Goal: Communication & Community: Answer question/provide support

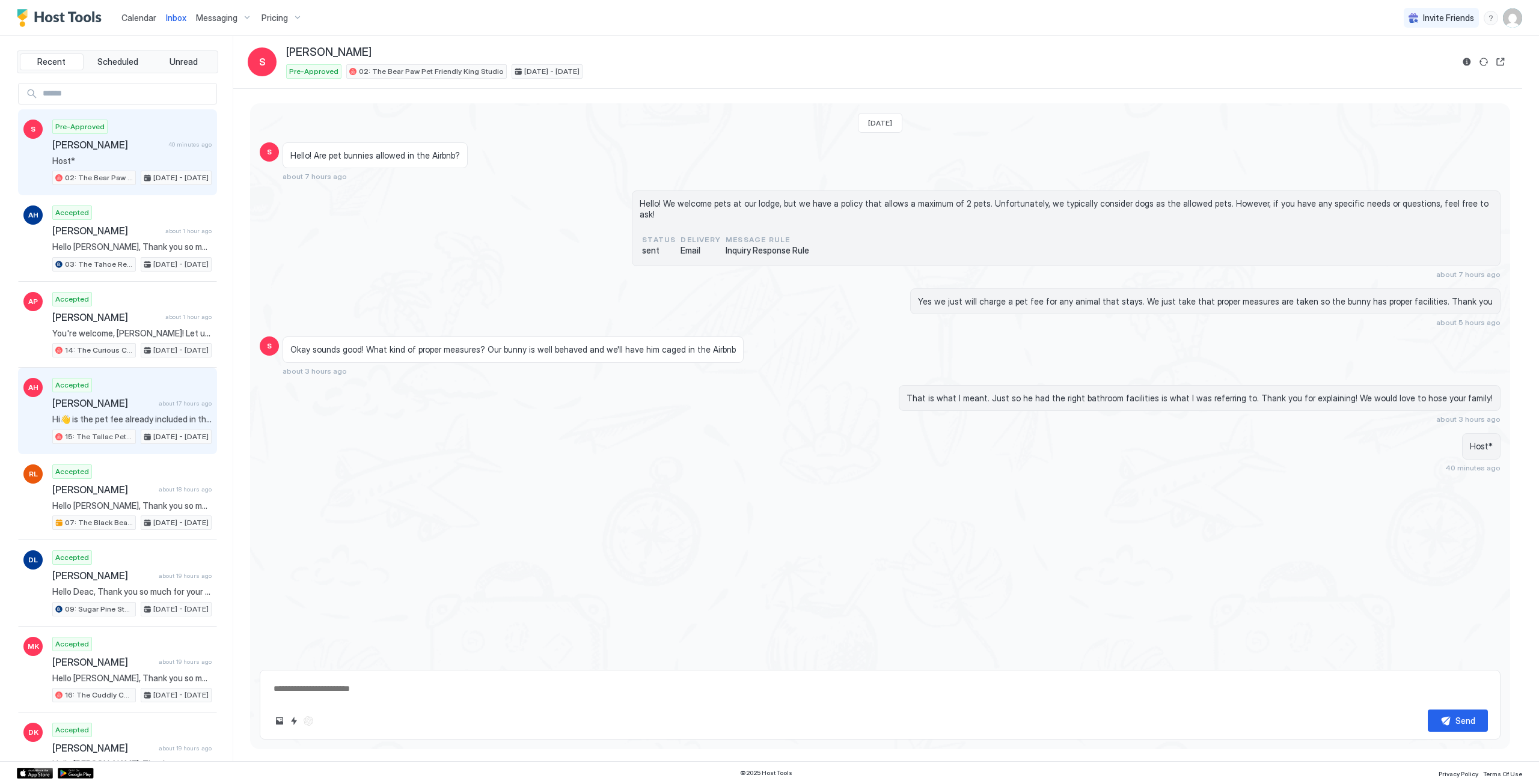
click at [142, 415] on span "Hi👋 is the pet fee already included in this ?" at bounding box center [132, 419] width 159 height 11
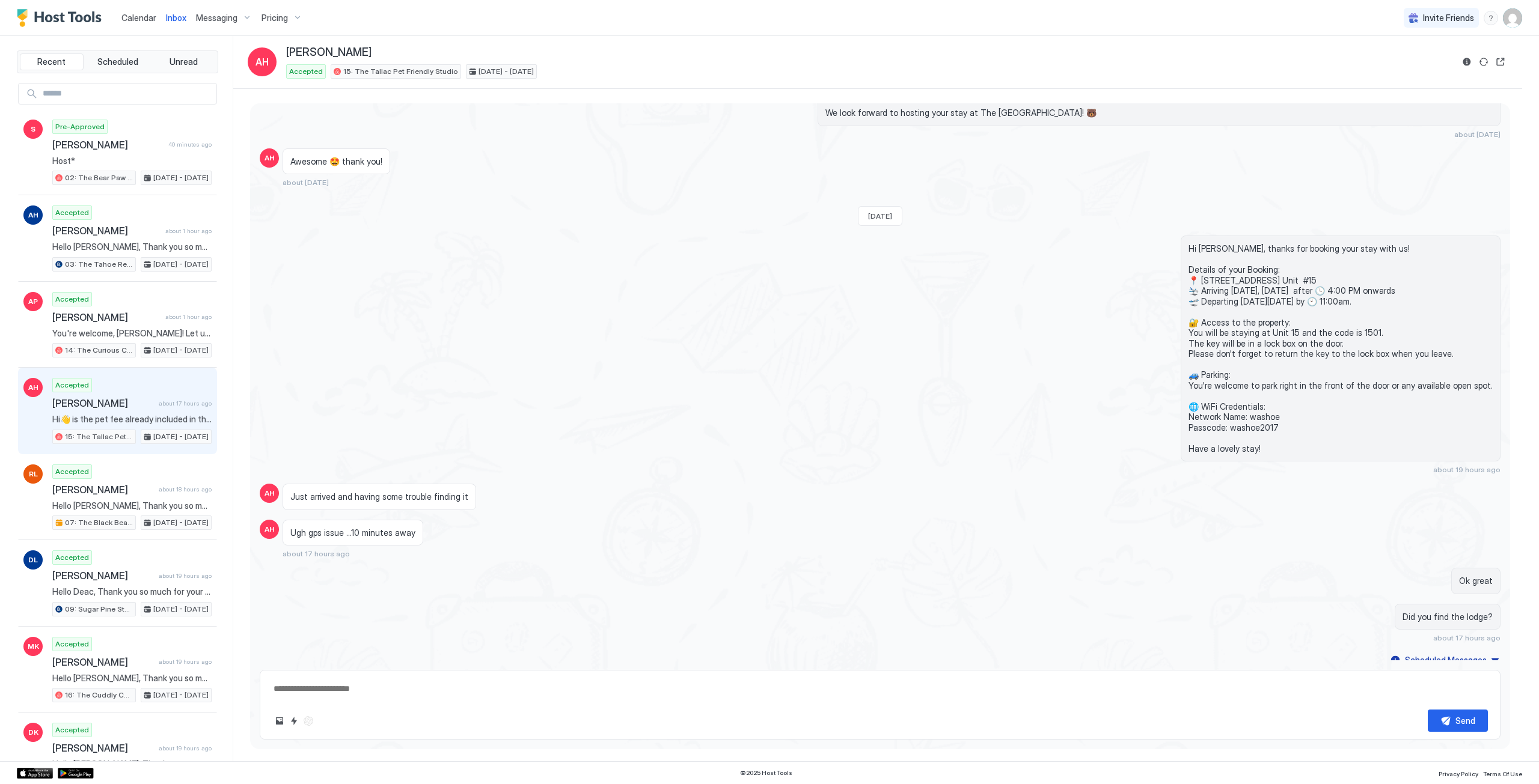
scroll to position [141, 0]
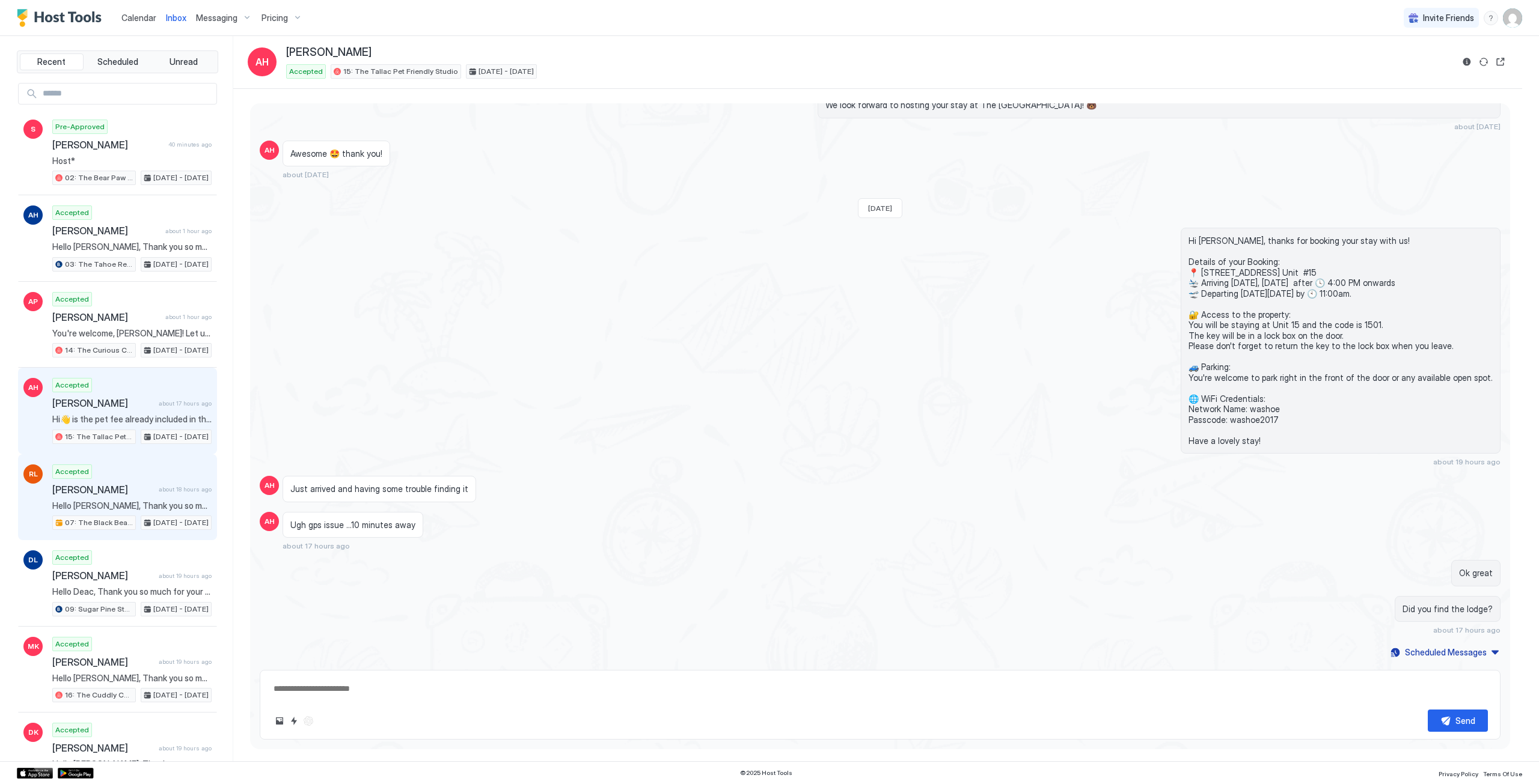
click at [136, 488] on span "[PERSON_NAME]" at bounding box center [103, 490] width 101 height 12
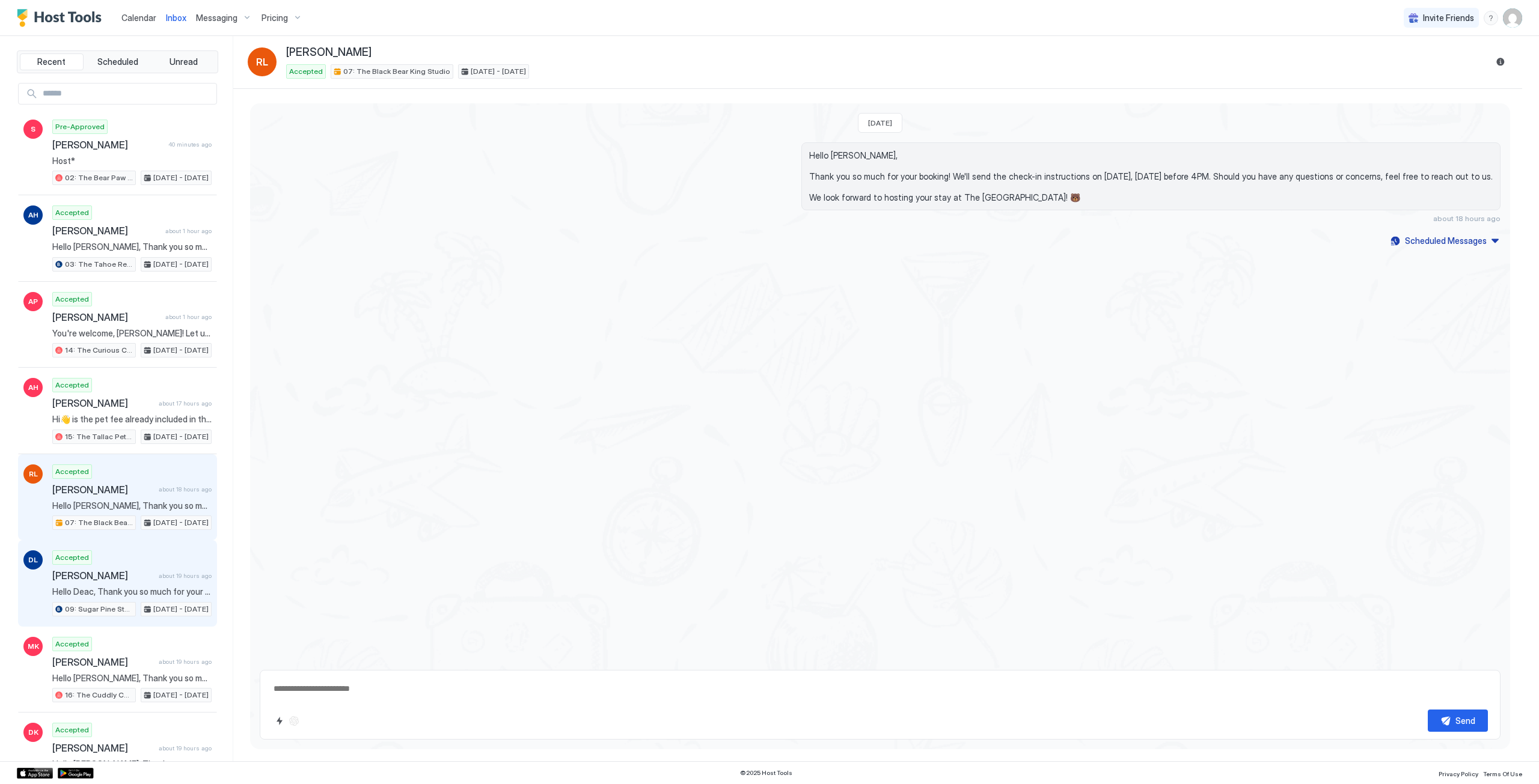
click at [176, 567] on div "Accepted [PERSON_NAME] about 19 hours ago Hello [PERSON_NAME], Thank you so muc…" at bounding box center [132, 583] width 159 height 66
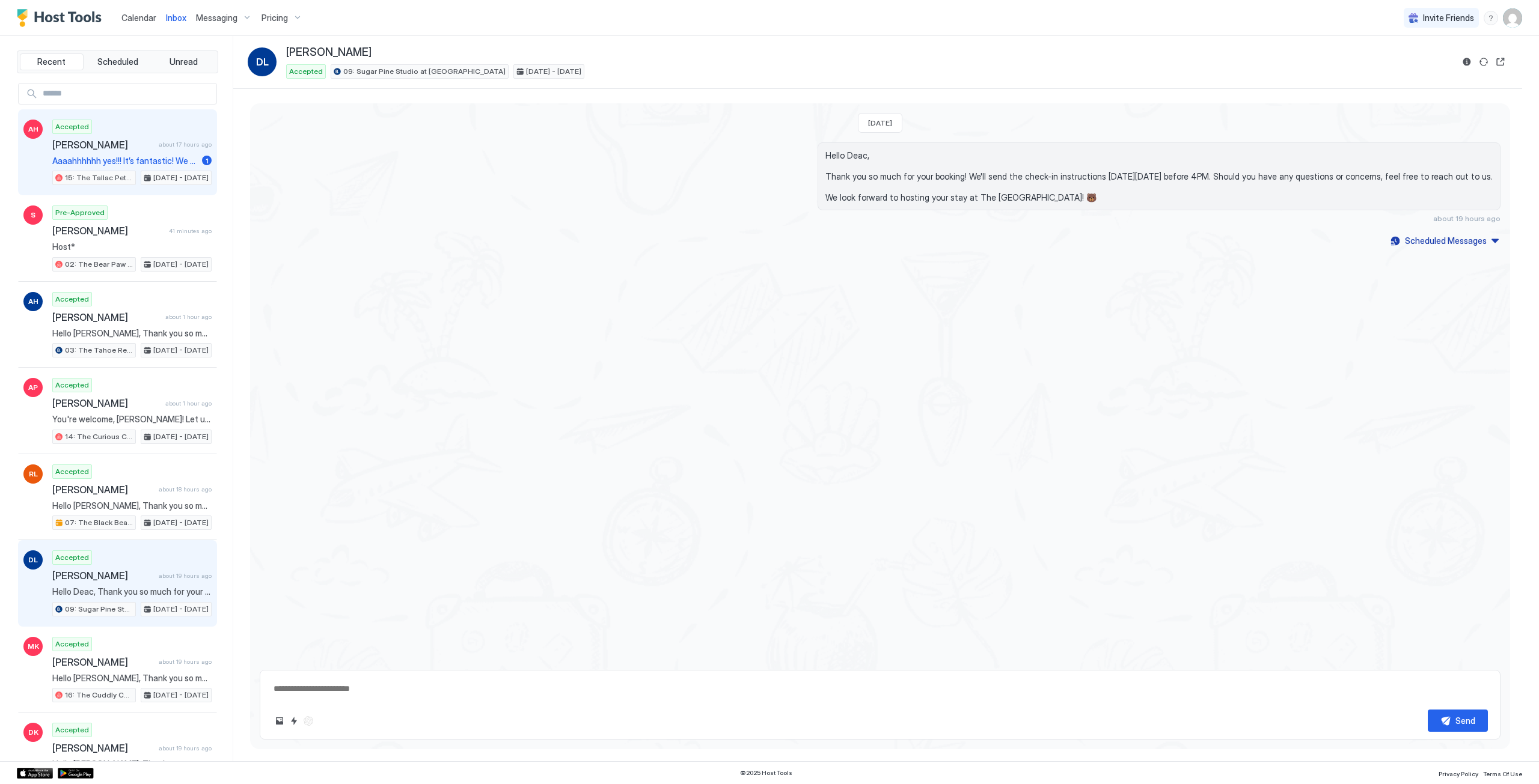
click at [174, 150] on div "[PERSON_NAME] about 17 hours ago" at bounding box center [132, 144] width 159 height 12
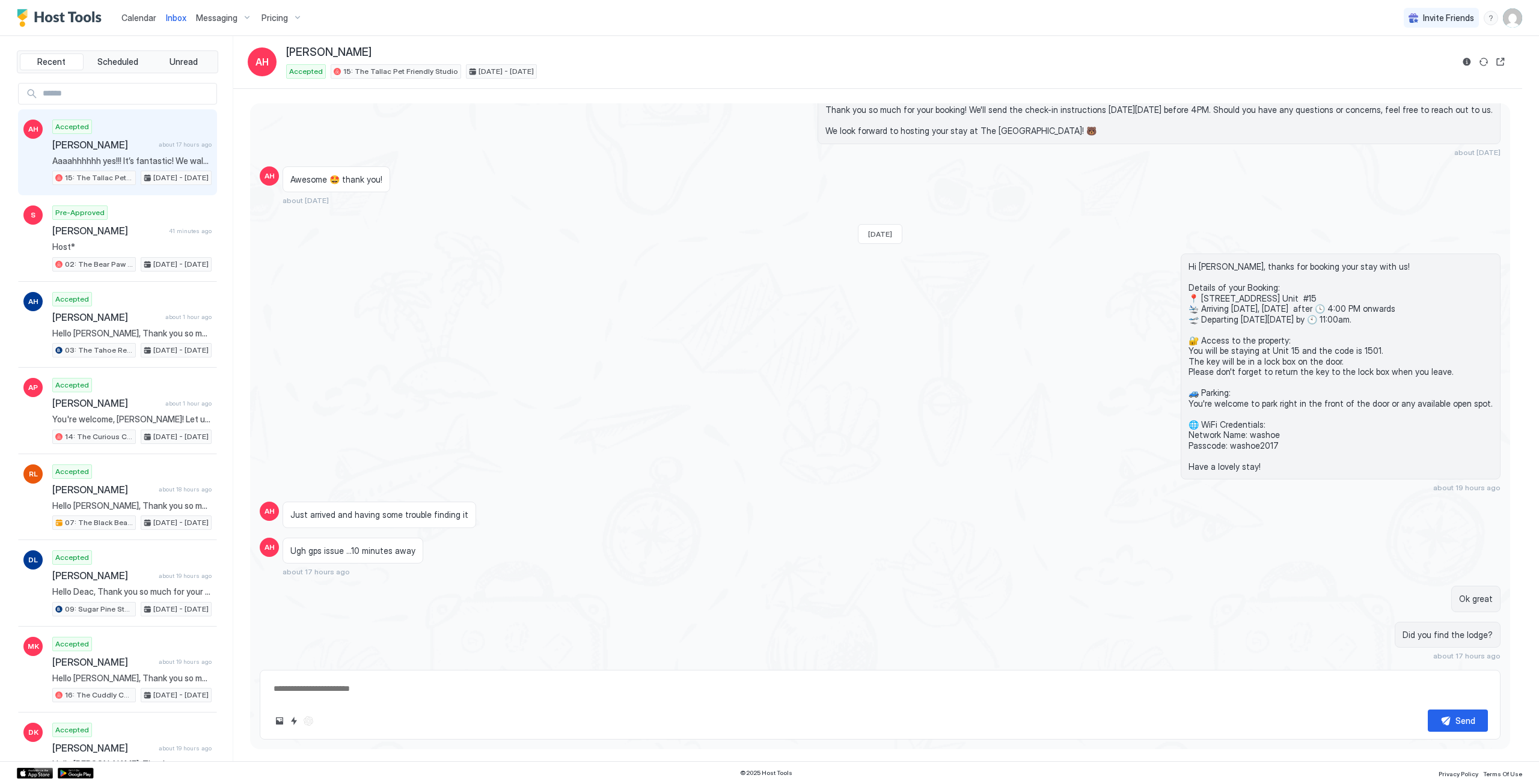
scroll to position [228, 0]
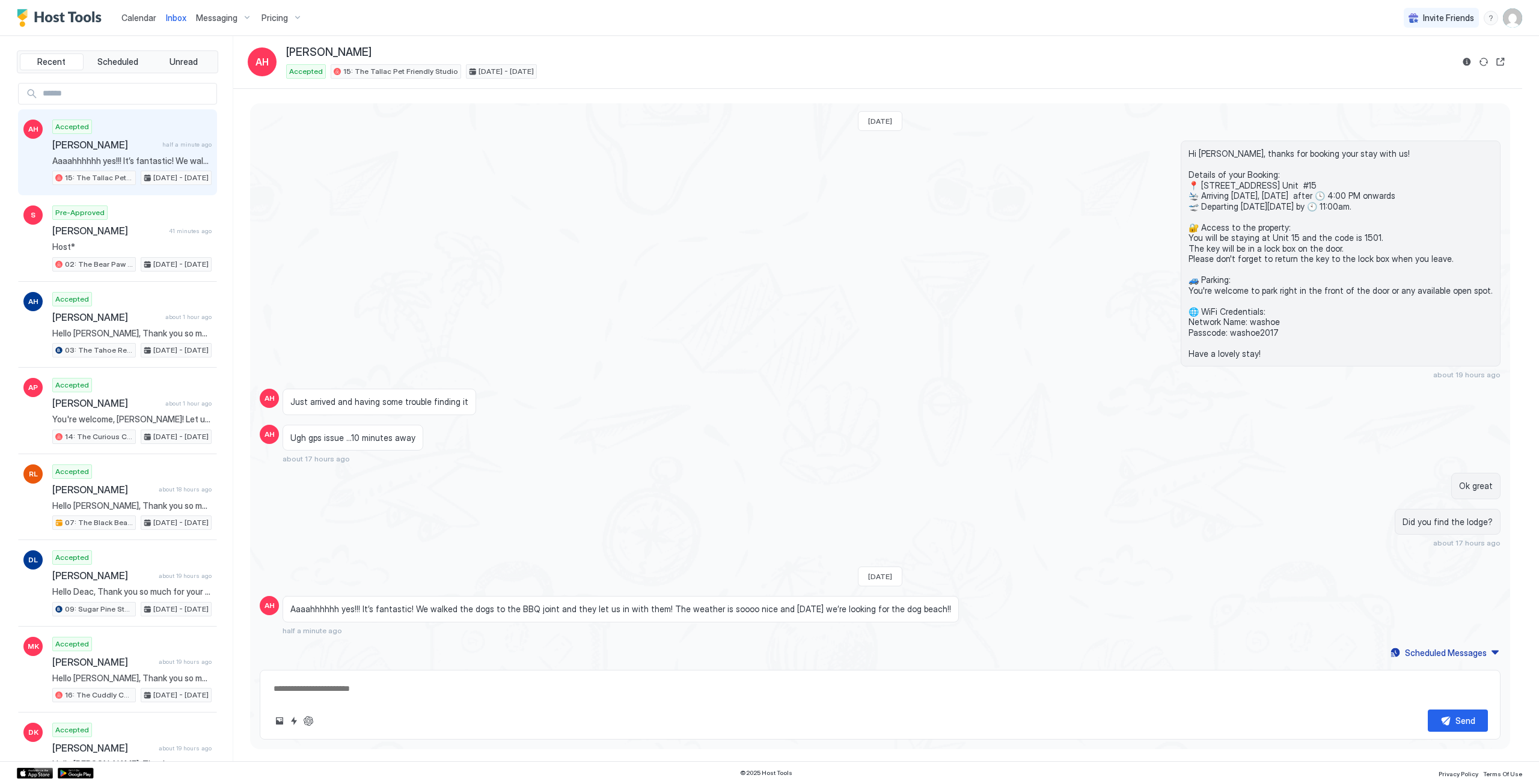
click at [605, 686] on textarea at bounding box center [880, 688] width 1216 height 22
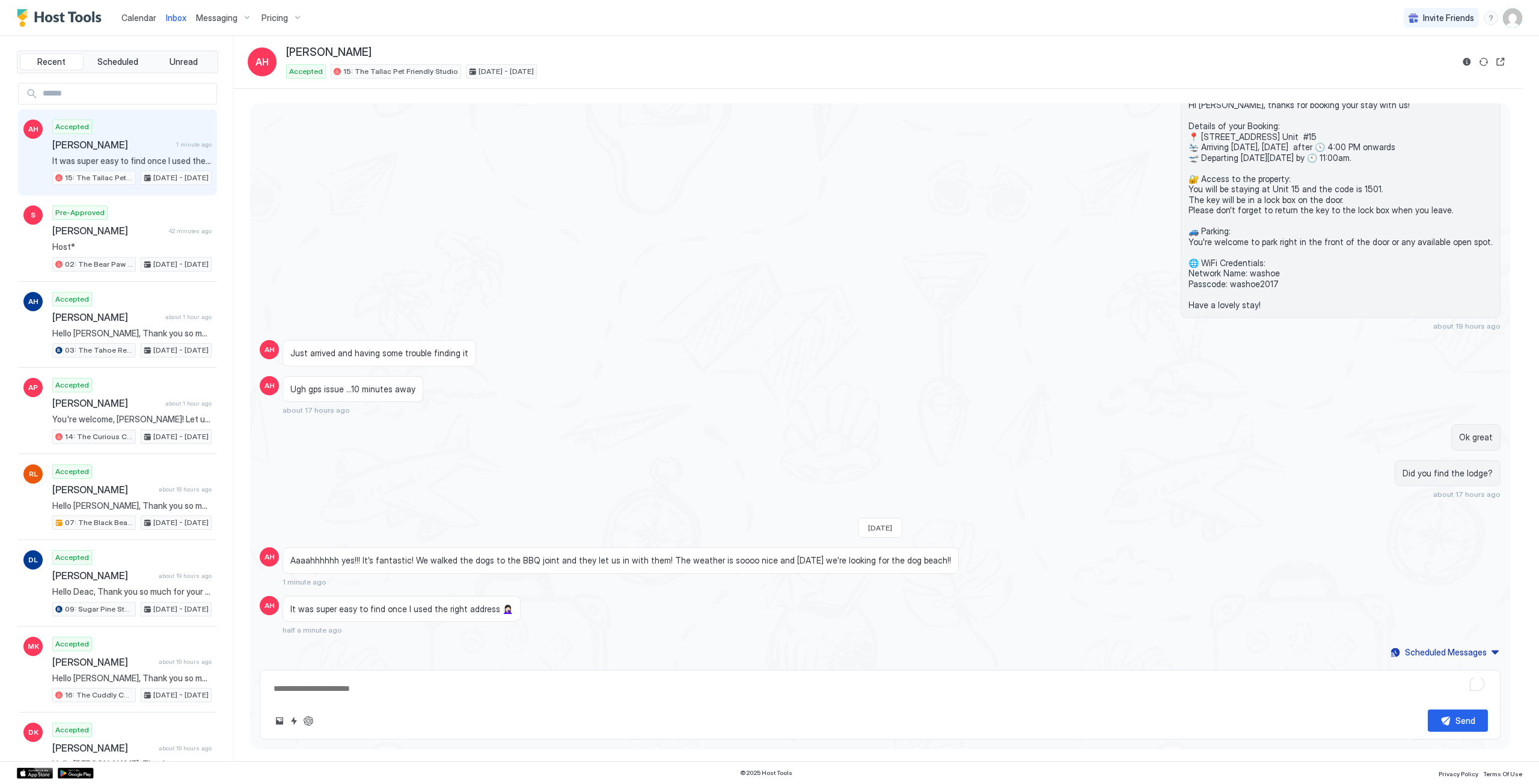
click at [477, 700] on div "Send" at bounding box center [880, 705] width 1241 height 70
click at [477, 691] on textarea "To enrich screen reader interactions, please activate Accessibility in Grammarl…" at bounding box center [880, 688] width 1216 height 22
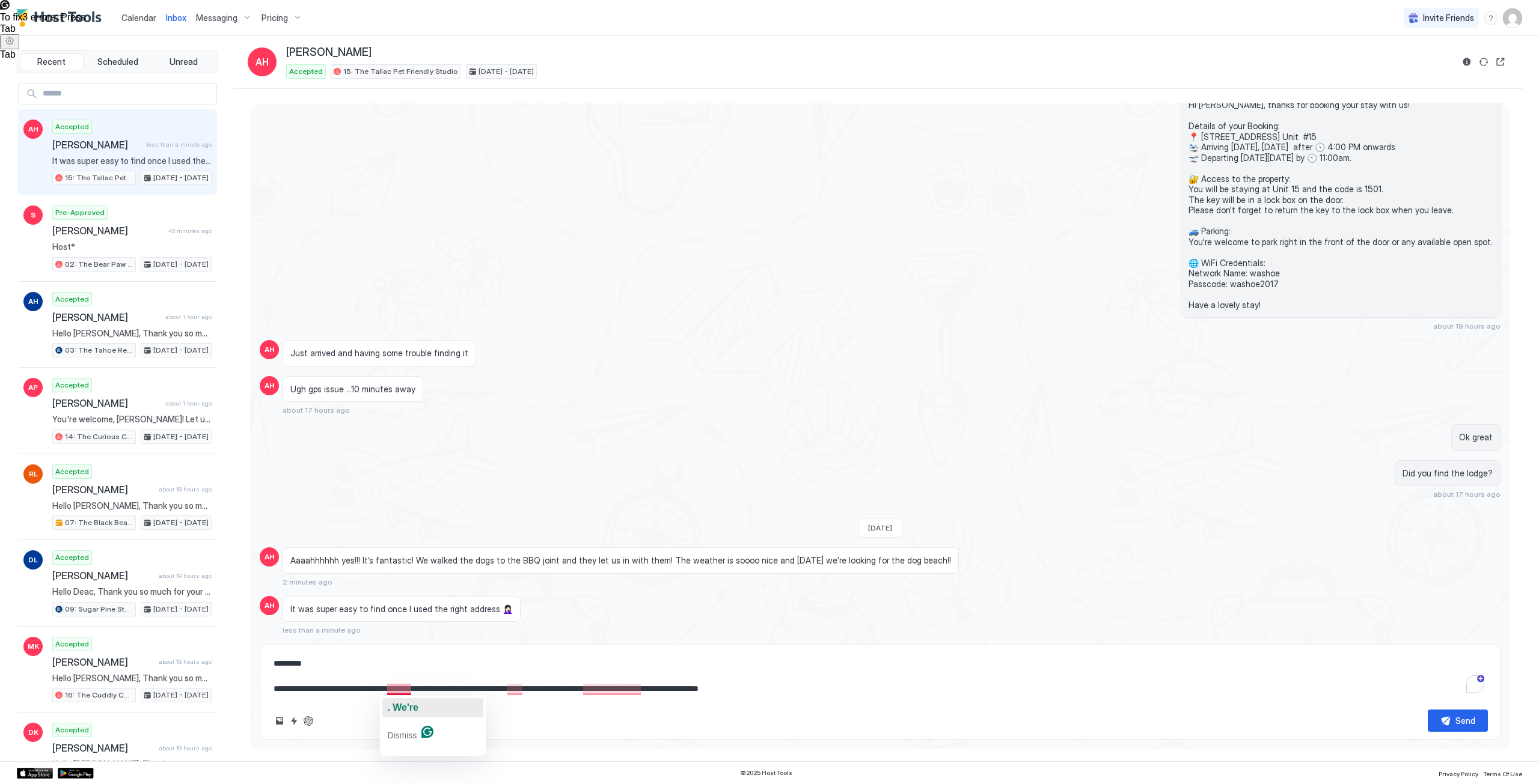
click at [408, 704] on span ". We're" at bounding box center [402, 707] width 31 height 10
click at [523, 705] on span ". We" at bounding box center [519, 707] width 20 height 10
click at [606, 699] on div "your stay . Please" at bounding box center [623, 708] width 77 height 19
type textarea "**********"
click at [861, 702] on div "**********" at bounding box center [880, 692] width 1241 height 95
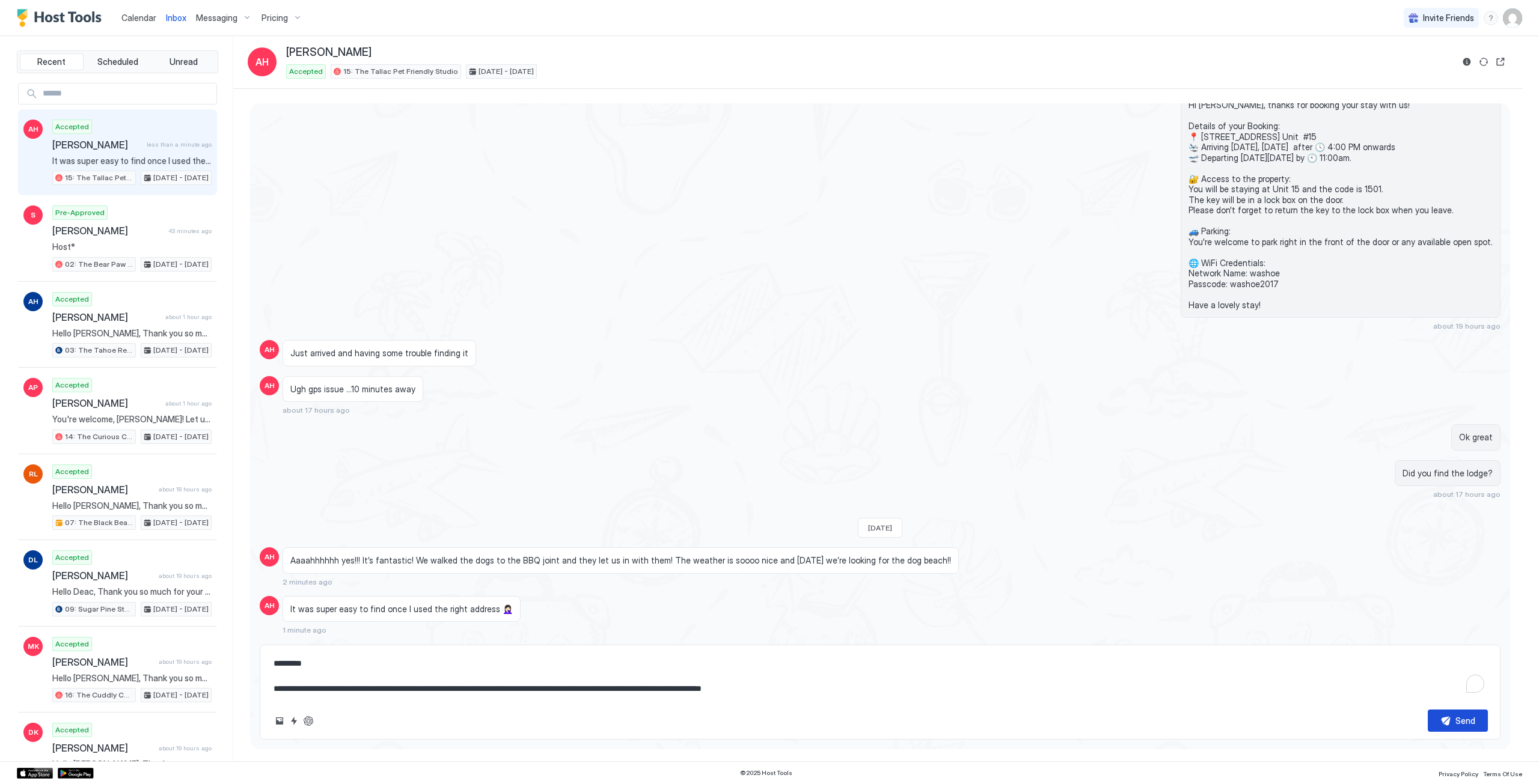
click at [1438, 724] on button "Send" at bounding box center [1458, 721] width 60 height 22
